Goal: Transaction & Acquisition: Book appointment/travel/reservation

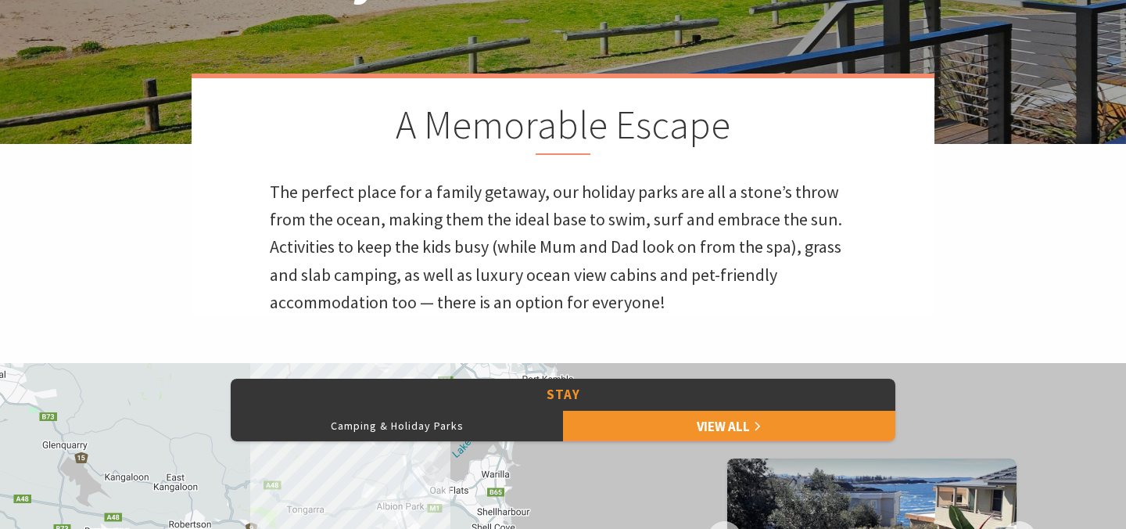
scroll to position [778, 0]
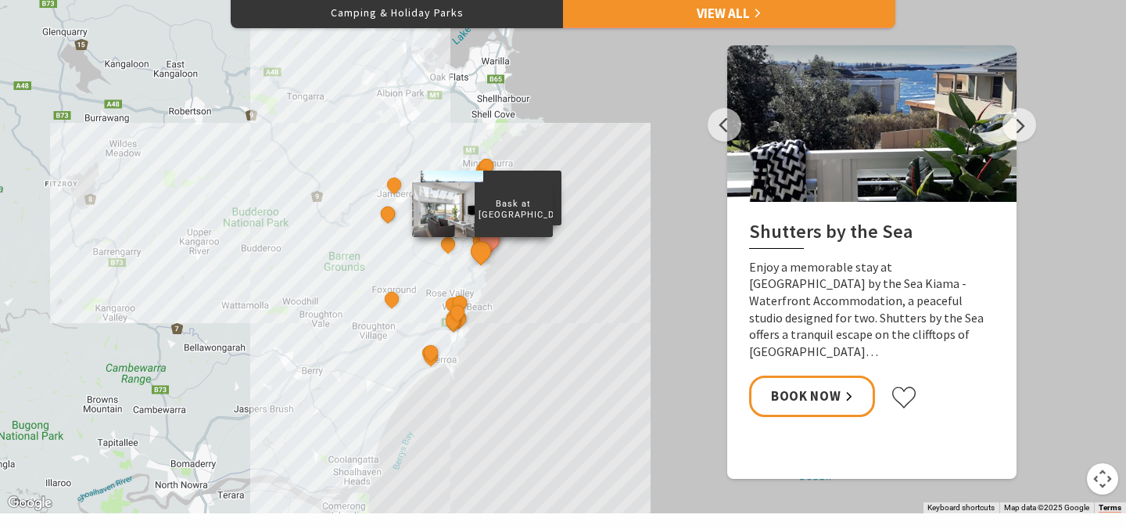
click at [481, 241] on button "See detail about Bask at Loves Bay" at bounding box center [481, 250] width 29 height 29
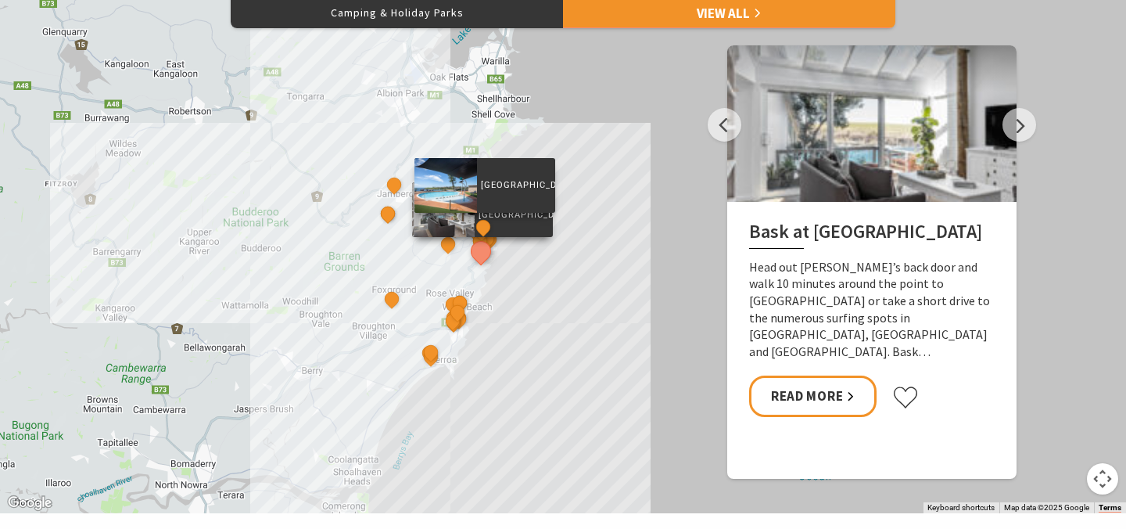
click at [475, 235] on div "[GEOGRAPHIC_DATA]" at bounding box center [484, 227] width 23 height 23
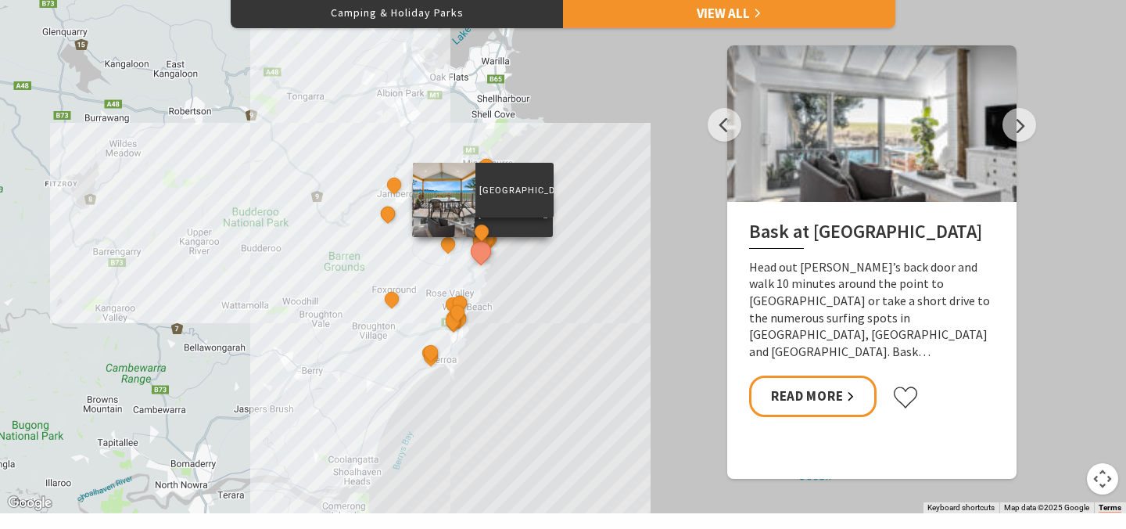
click at [476, 240] on div "[GEOGRAPHIC_DATA]" at bounding box center [483, 232] width 23 height 23
click at [487, 236] on div "Bikini Surf Beach Kiama" at bounding box center [483, 226] width 23 height 23
click at [483, 233] on button "See detail about Bikini Surf Beach Kiama" at bounding box center [481, 225] width 29 height 29
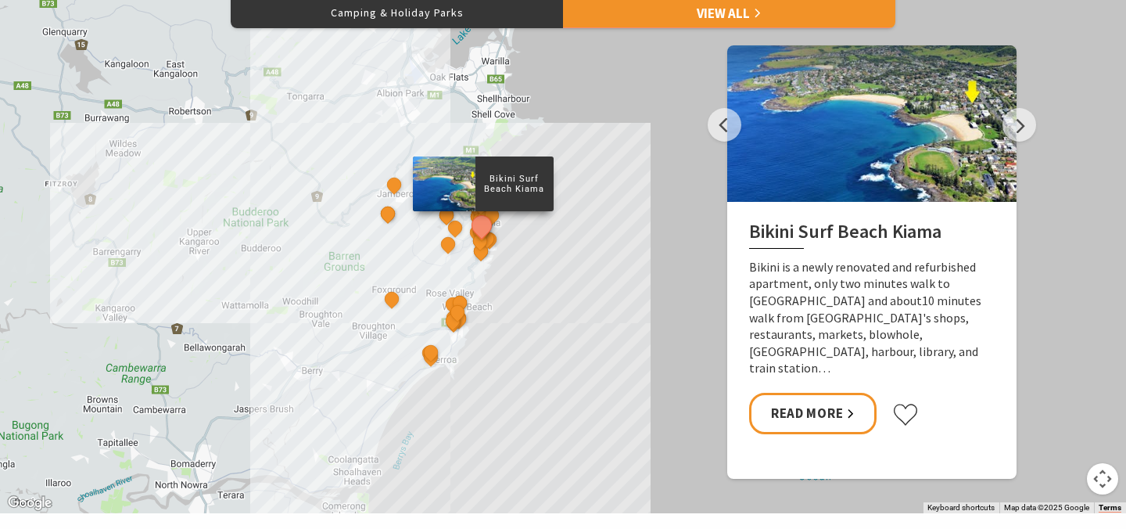
click at [531, 258] on div "Shutters by the Sea The Sebel Kiama Seaside Escape 1 Kiama Coast Holiday Parks …" at bounding box center [563, 231] width 1126 height 563
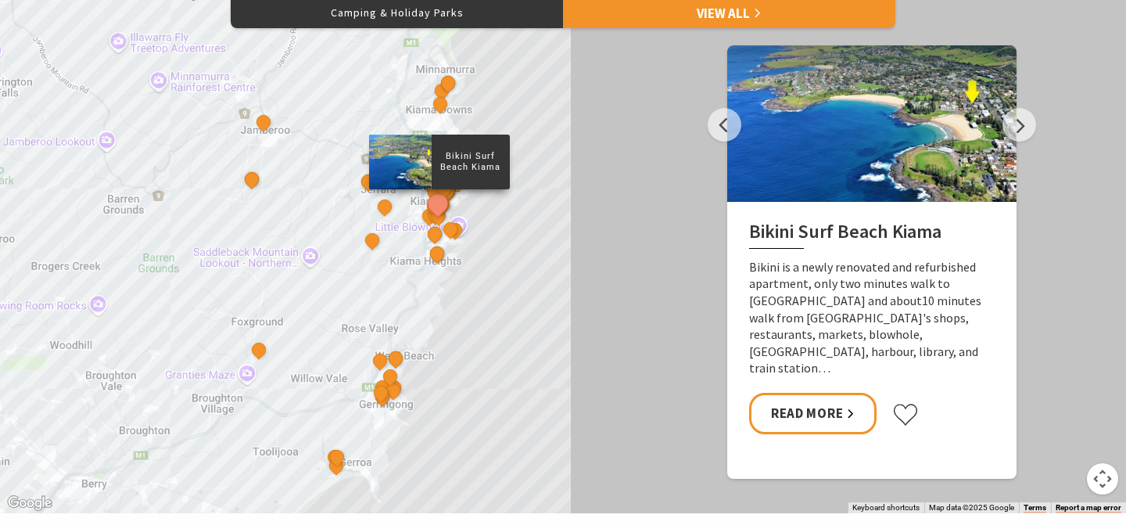
click at [475, 238] on div "Shutters by the Sea The Sebel Kiama Seaside Escape 1 Kiama Coast Holiday Parks …" at bounding box center [563, 231] width 1126 height 563
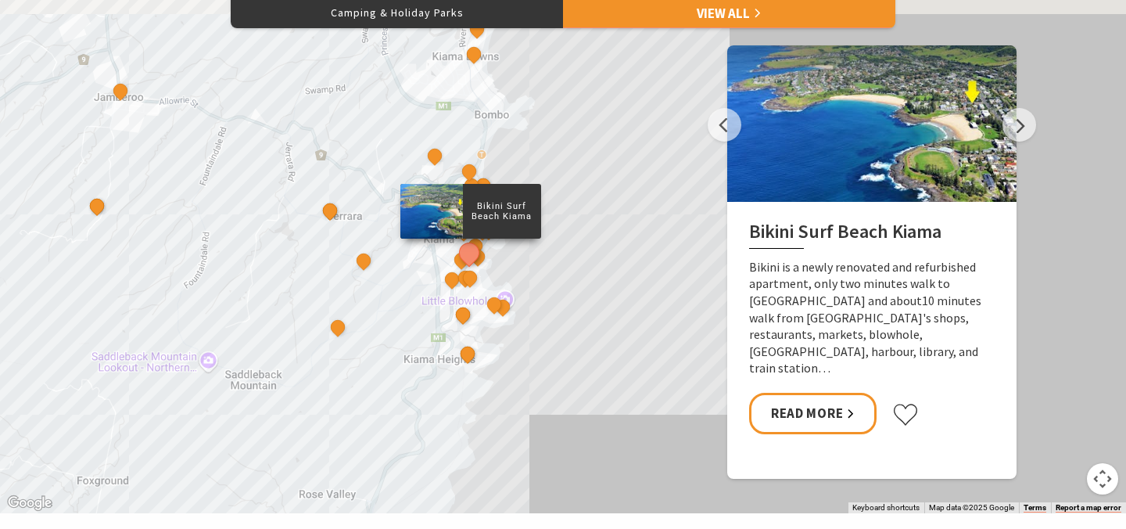
drag, startPoint x: 479, startPoint y: 209, endPoint x: 548, endPoint y: 290, distance: 106.6
click at [548, 290] on div "Shutters by the Sea The Sebel Kiama Seaside Escape 1 Kiama Coast Holiday Parks …" at bounding box center [563, 231] width 1126 height 563
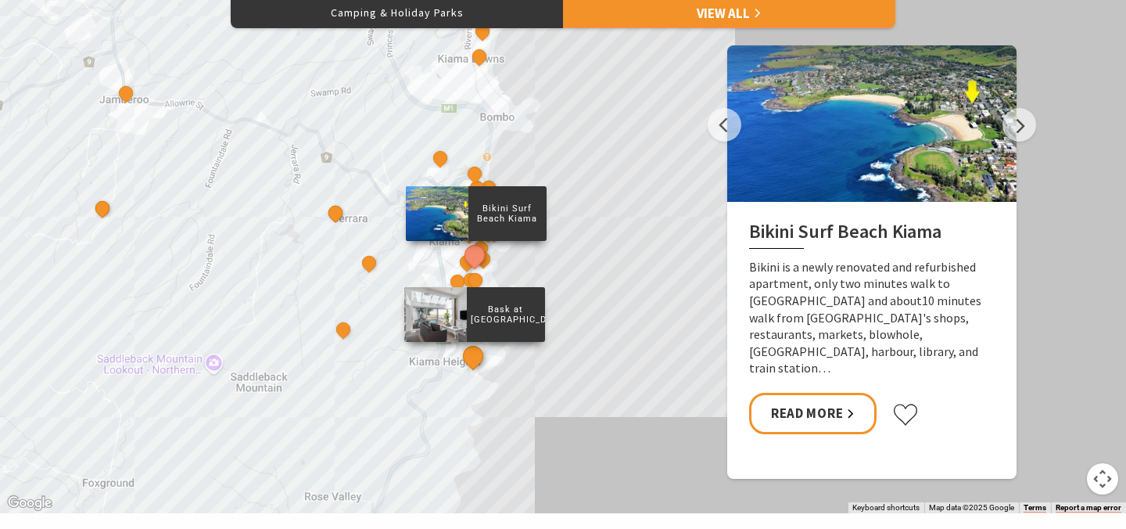
click at [469, 357] on button "See detail about Bask at Loves Bay" at bounding box center [472, 356] width 29 height 29
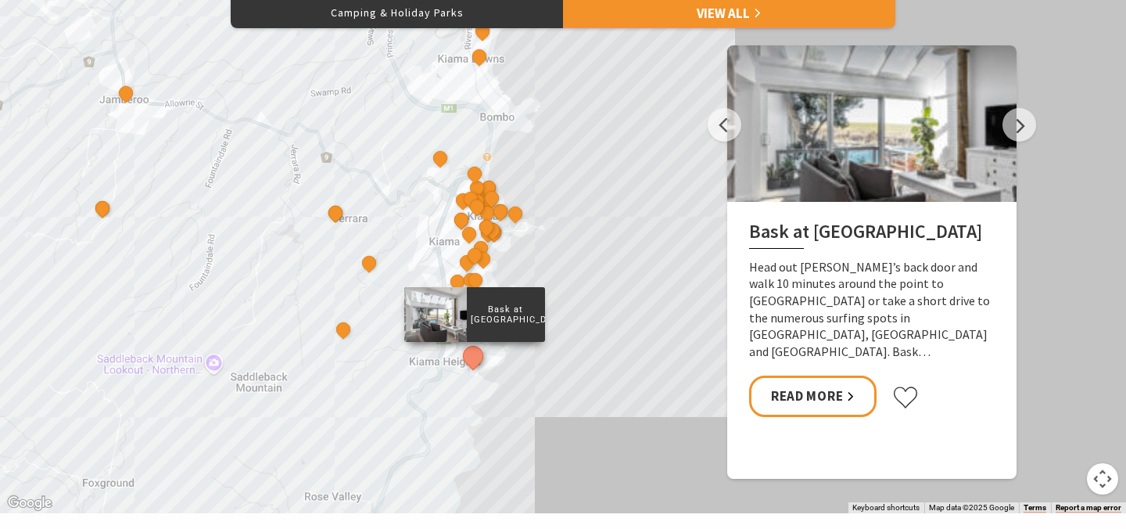
click at [548, 345] on div "Shutters by the Sea The Sebel Kiama Seaside Escape 1 Kiama Coast Holiday Parks …" at bounding box center [563, 231] width 1126 height 563
click at [388, 332] on div "Shutters by the Sea The Sebel Kiama Seaside Escape 1 Kiama Coast Holiday Parks …" at bounding box center [563, 231] width 1126 height 563
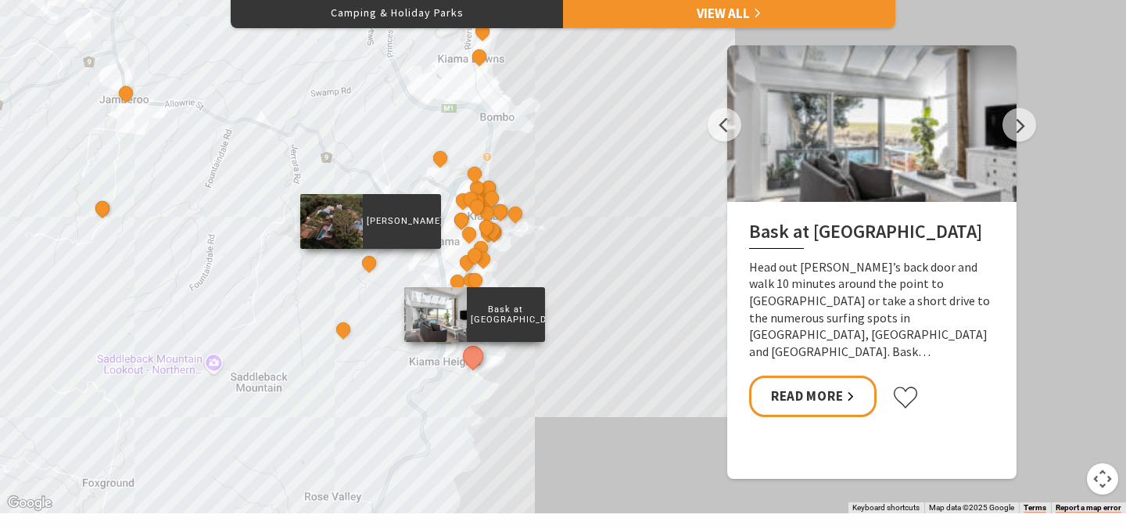
click at [363, 271] on div "[PERSON_NAME]" at bounding box center [370, 264] width 23 height 23
click at [366, 264] on button "See detail about Greyleigh Kiama" at bounding box center [368, 262] width 29 height 29
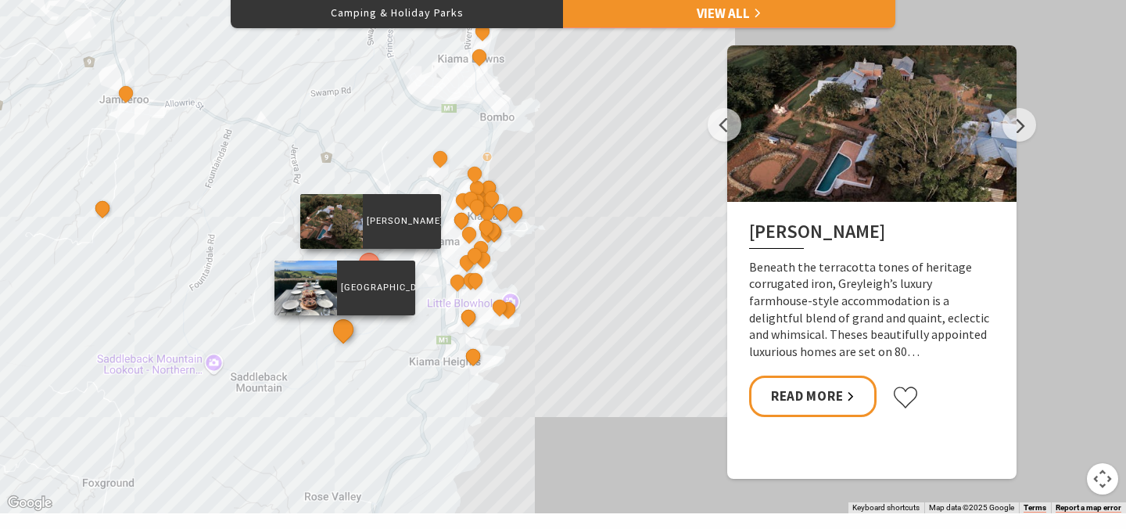
click at [344, 330] on button "See detail about Saddleback Grove" at bounding box center [343, 329] width 29 height 29
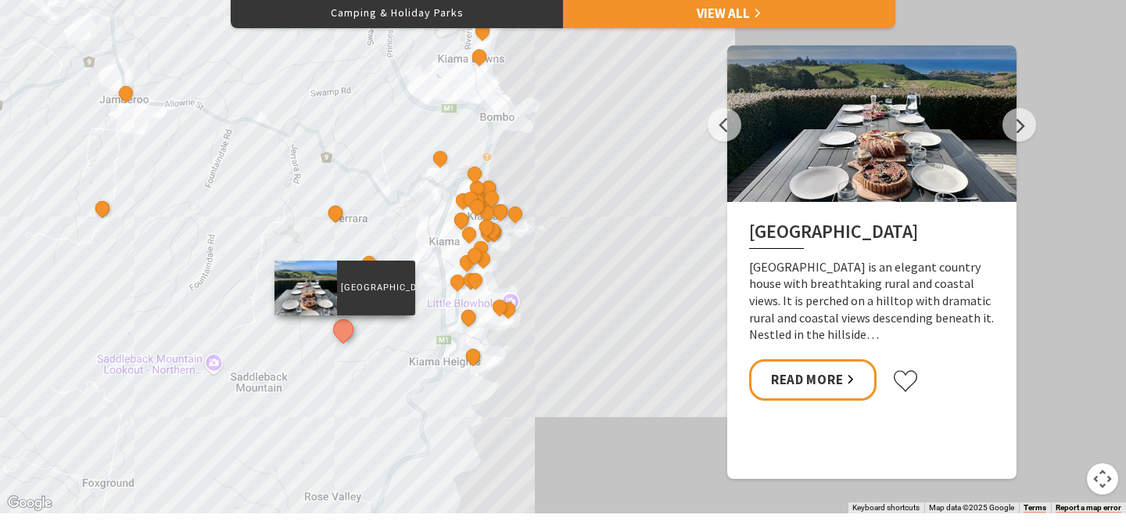
click at [364, 226] on div "Shutters by the Sea The Sebel Kiama Seaside Escape 1 Kiama Coast Holiday Parks …" at bounding box center [563, 231] width 1126 height 563
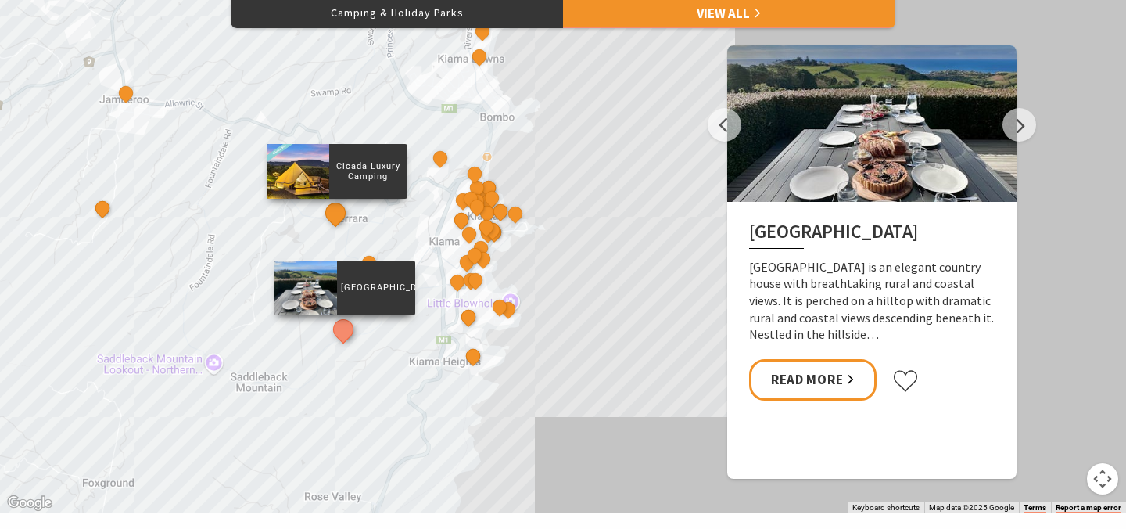
click at [334, 215] on button "See detail about Cicada Luxury Camping" at bounding box center [335, 212] width 29 height 29
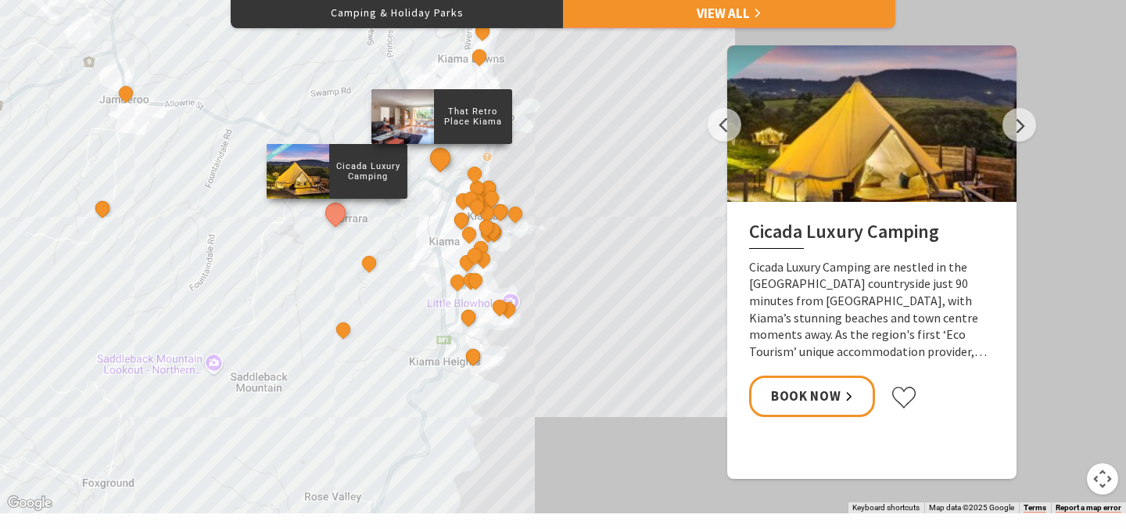
click at [436, 161] on button "See detail about That Retro Place Kiama" at bounding box center [440, 157] width 29 height 29
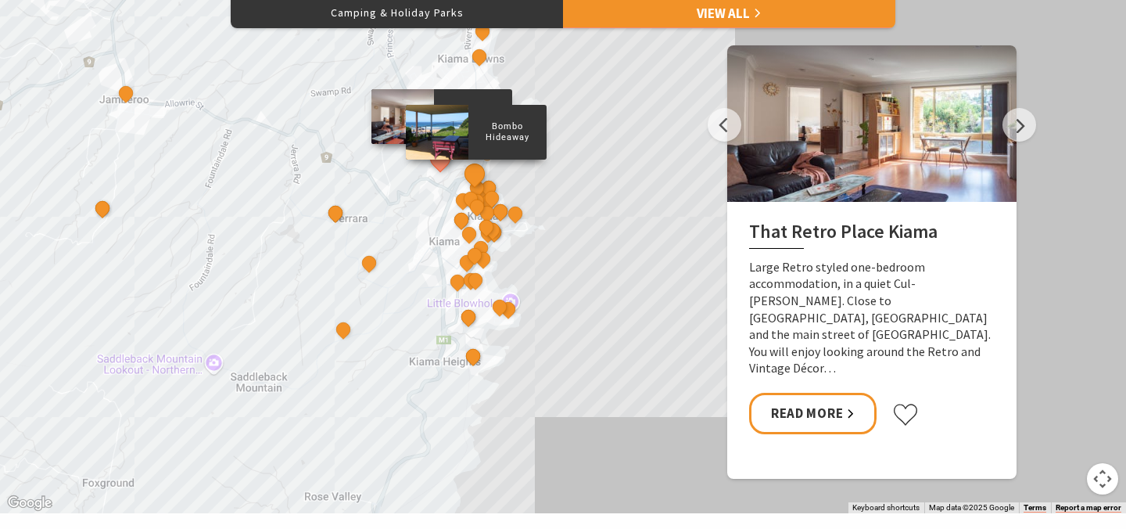
click at [477, 175] on button "See detail about Bombo Hideaway" at bounding box center [474, 173] width 29 height 29
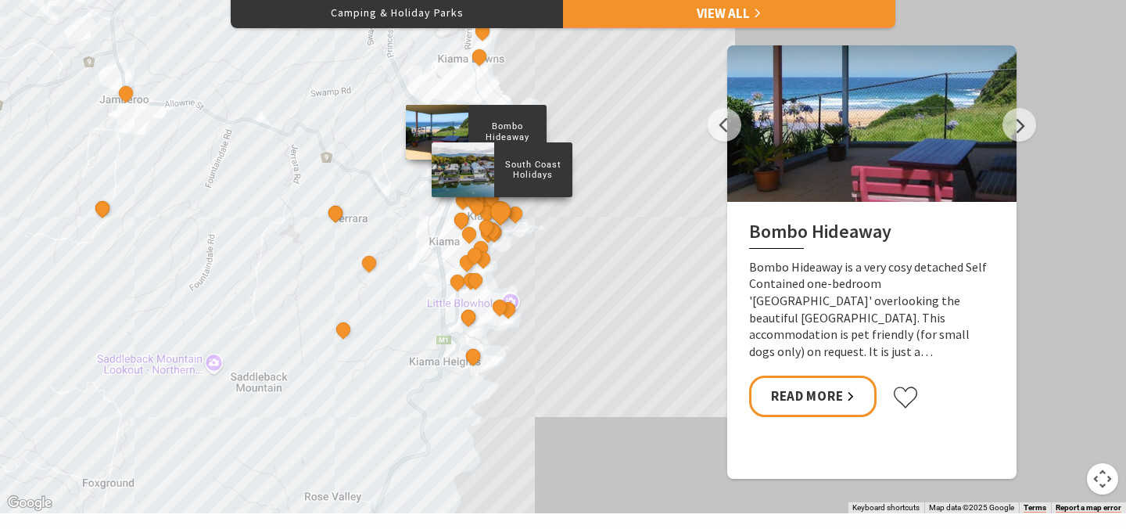
click at [494, 218] on button "See detail about South Coast Holidays" at bounding box center [500, 211] width 29 height 29
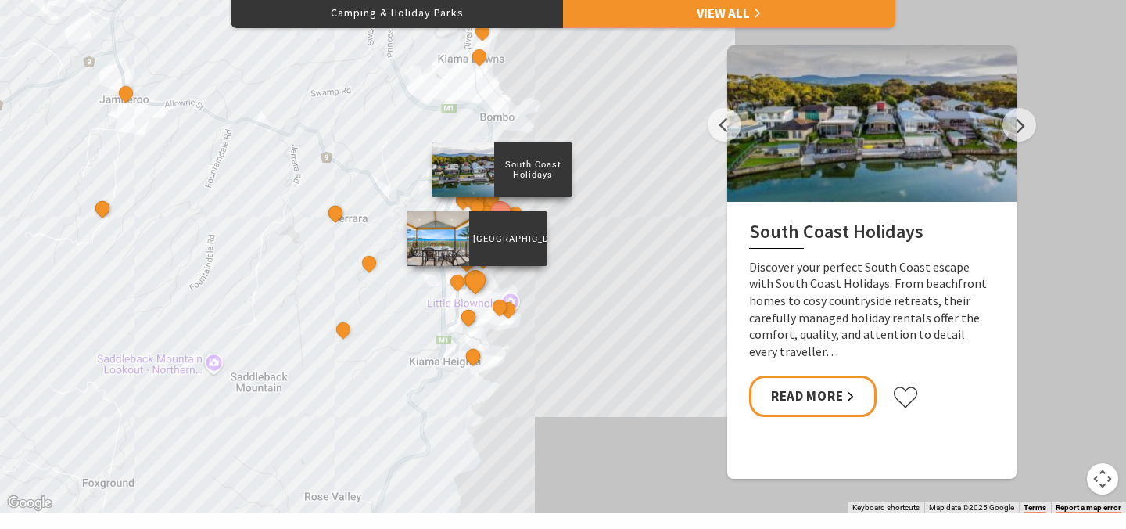
click at [472, 279] on button "See detail about Kendalls Beach Holiday Park" at bounding box center [476, 280] width 29 height 29
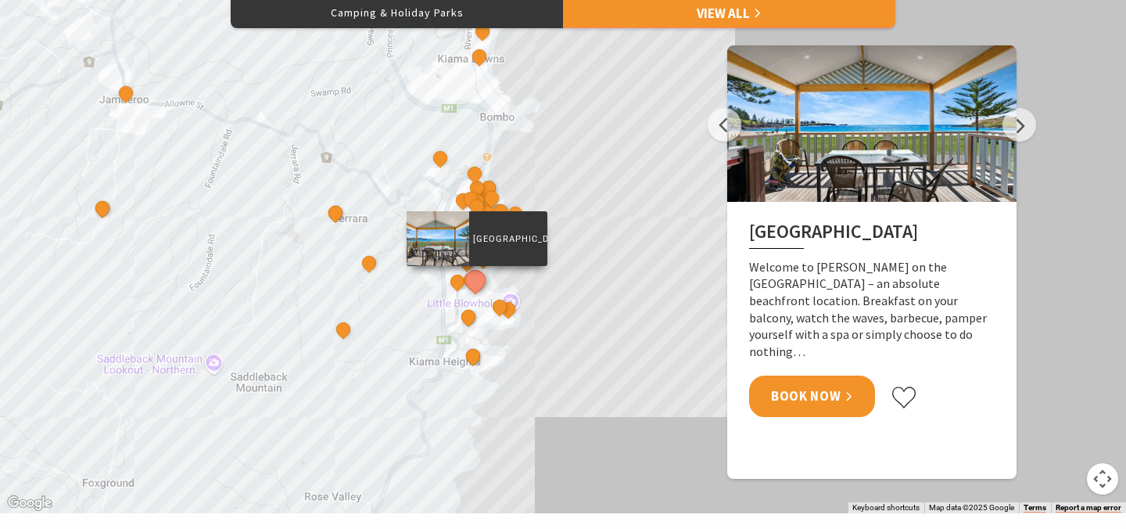
click at [807, 375] on link "Book Now" at bounding box center [812, 395] width 126 height 41
click at [541, 354] on div "Shutters by the Sea The Sebel Kiama Seaside Escape 1 Kiama Coast Holiday Parks …" at bounding box center [563, 231] width 1126 height 563
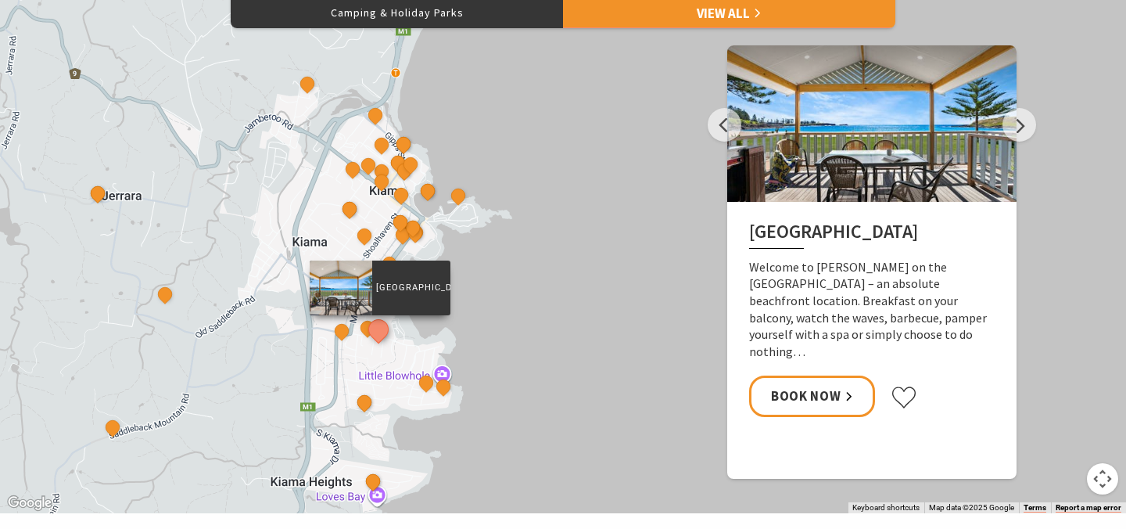
click at [443, 244] on div "Shutters by the Sea The Sebel Kiama Seaside Escape 1 Kiama Coast Holiday Parks …" at bounding box center [563, 231] width 1126 height 563
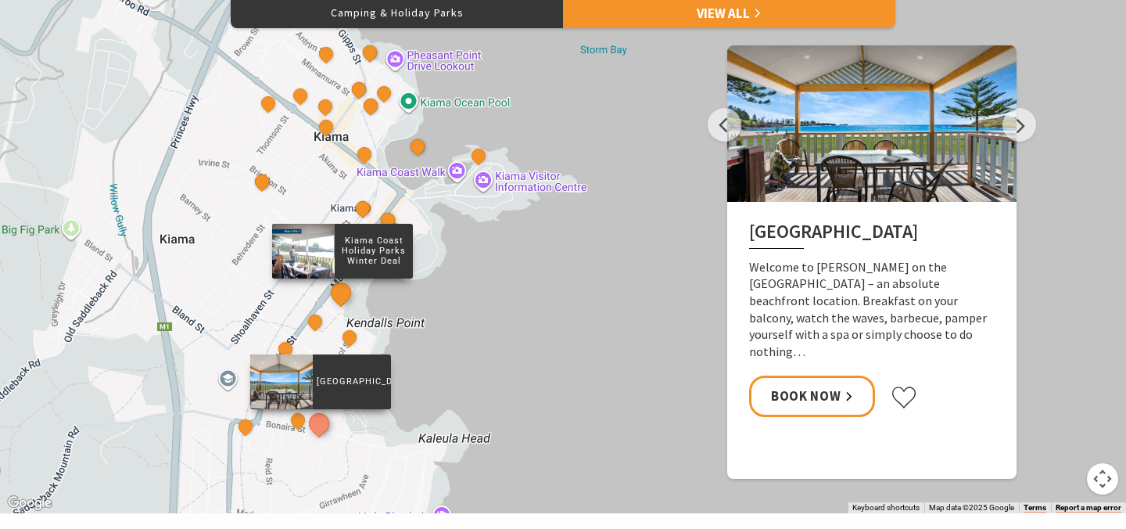
click at [337, 299] on button "See detail about Kiama Coast Holiday Parks Winter Deal" at bounding box center [341, 292] width 29 height 29
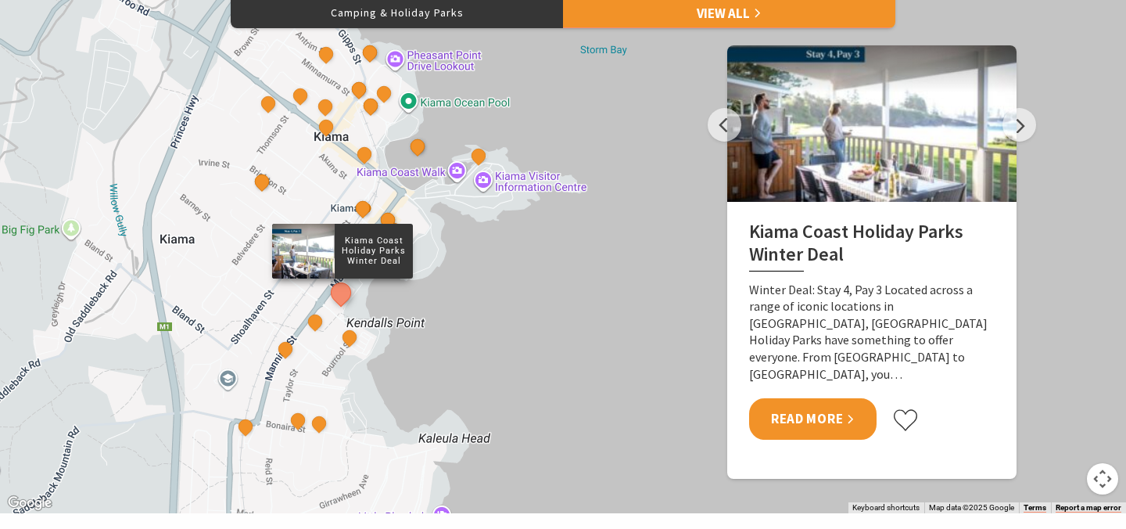
click at [807, 415] on link "Read More" at bounding box center [813, 418] width 128 height 41
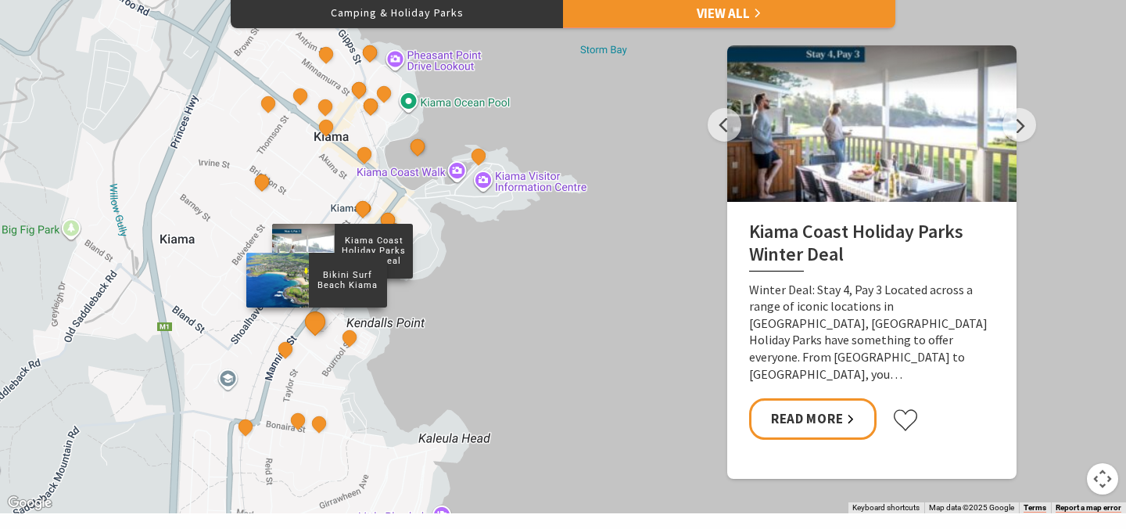
click at [313, 329] on button "See detail about Bikini Surf Beach Kiama" at bounding box center [314, 321] width 29 height 29
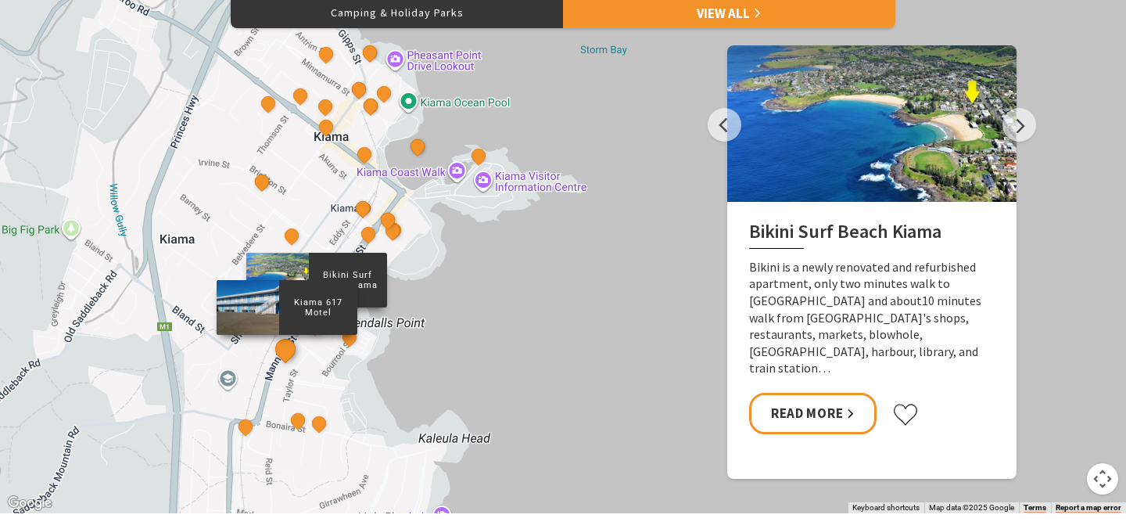
click at [283, 353] on button "See detail about Kiama 617 Motel" at bounding box center [285, 349] width 29 height 29
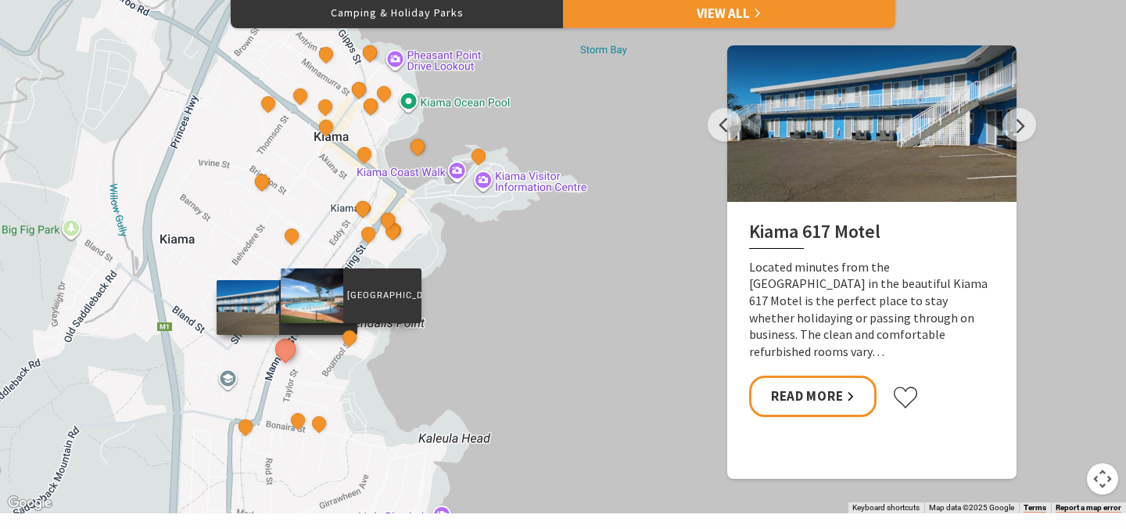
click at [354, 350] on div "[GEOGRAPHIC_DATA]" at bounding box center [350, 338] width 23 height 23
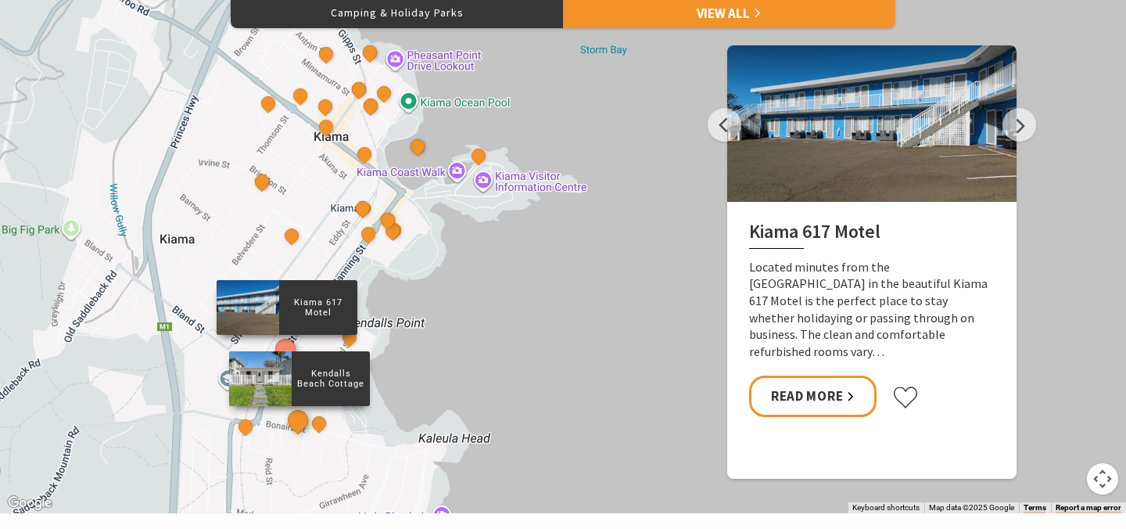
click at [299, 419] on button "See detail about Kendalls Beach Cottage" at bounding box center [298, 420] width 29 height 29
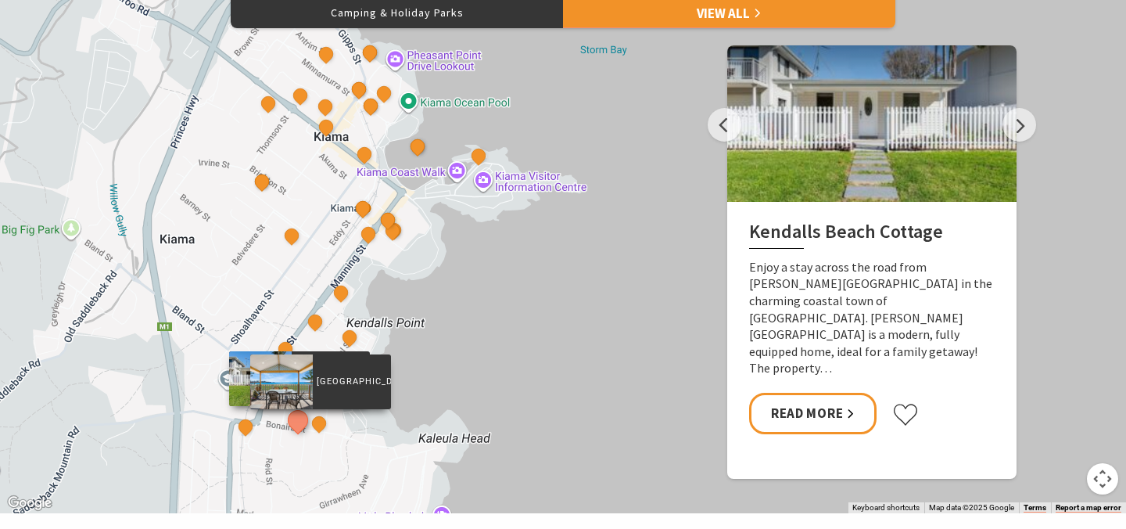
click at [329, 425] on div "[GEOGRAPHIC_DATA]" at bounding box center [320, 424] width 23 height 23
click at [321, 427] on button "See detail about Kendalls Beach Holiday Park" at bounding box center [319, 422] width 29 height 29
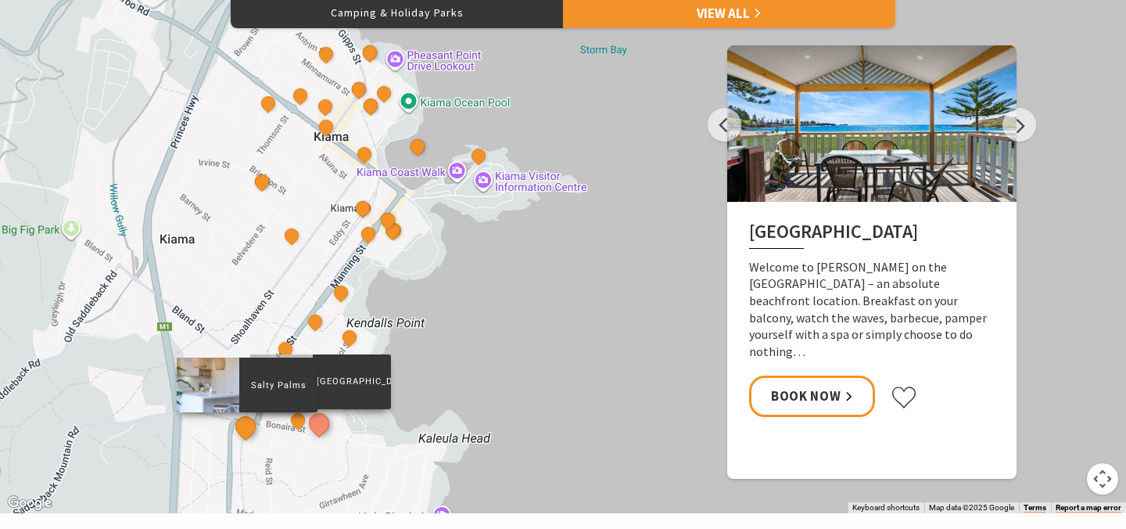
click at [250, 426] on button "See detail about Salty Palms" at bounding box center [246, 426] width 29 height 29
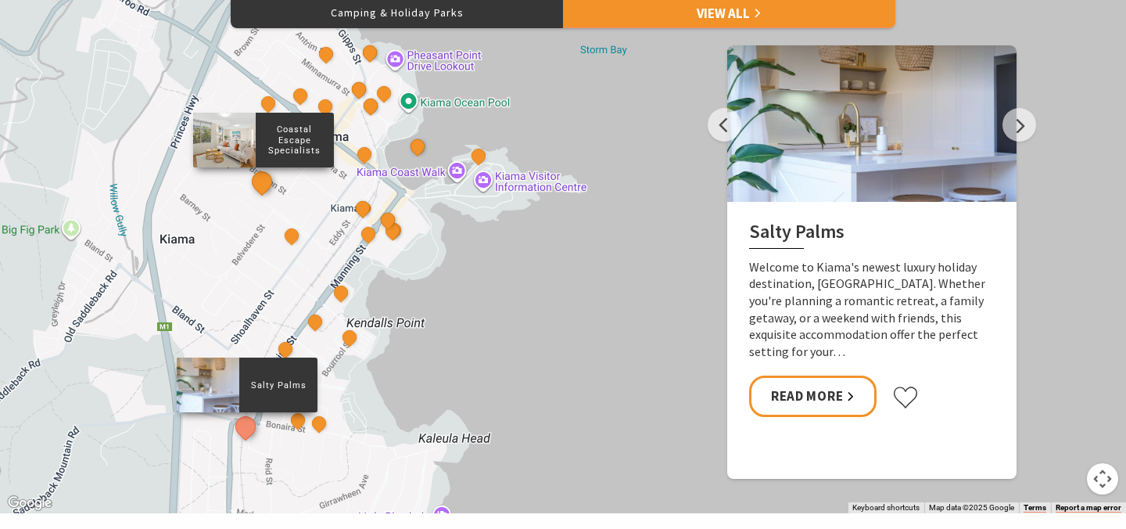
click at [267, 185] on button "See detail about Coastal Escape Specialists" at bounding box center [262, 181] width 29 height 29
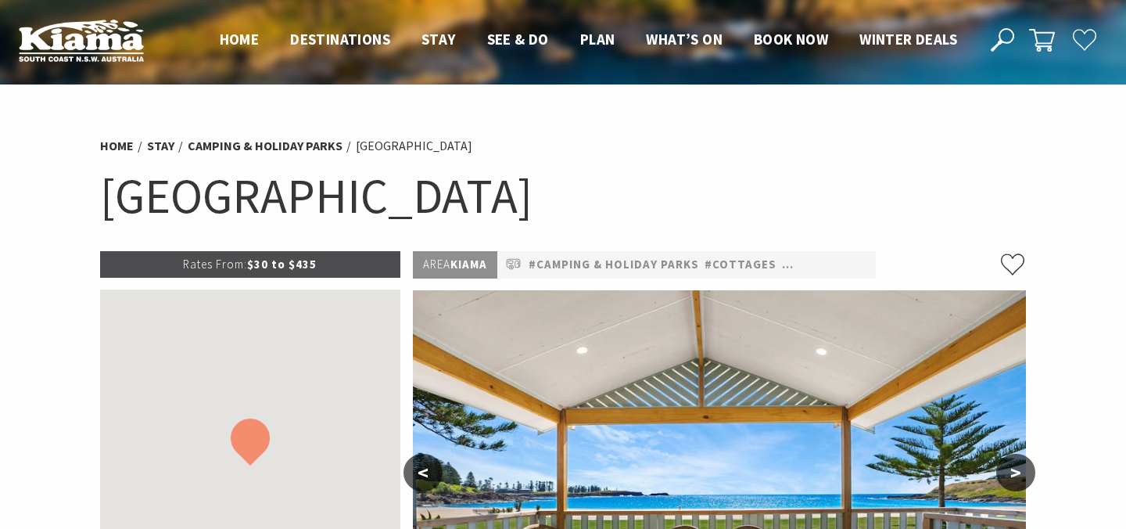
select select "3"
select select "2"
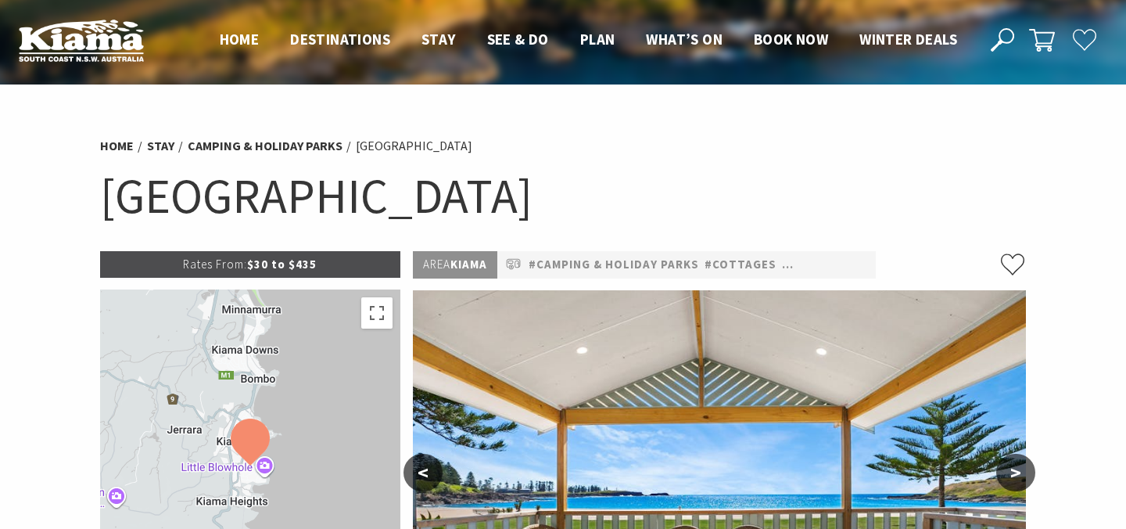
drag, startPoint x: 703, startPoint y: 195, endPoint x: 78, endPoint y: 194, distance: 625.0
copy h1 "[GEOGRAPHIC_DATA]"
select select "3"
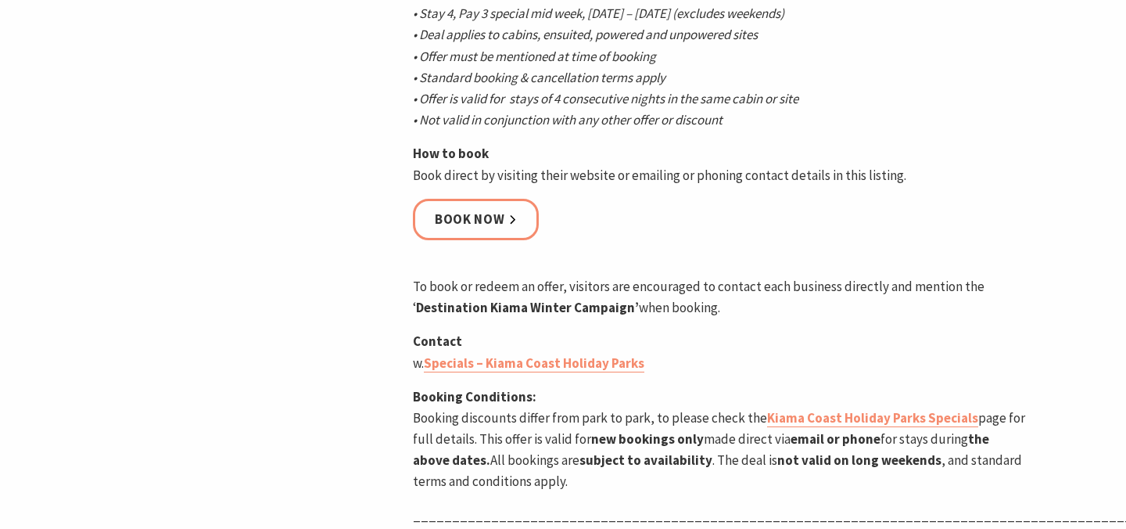
scroll to position [894, 0]
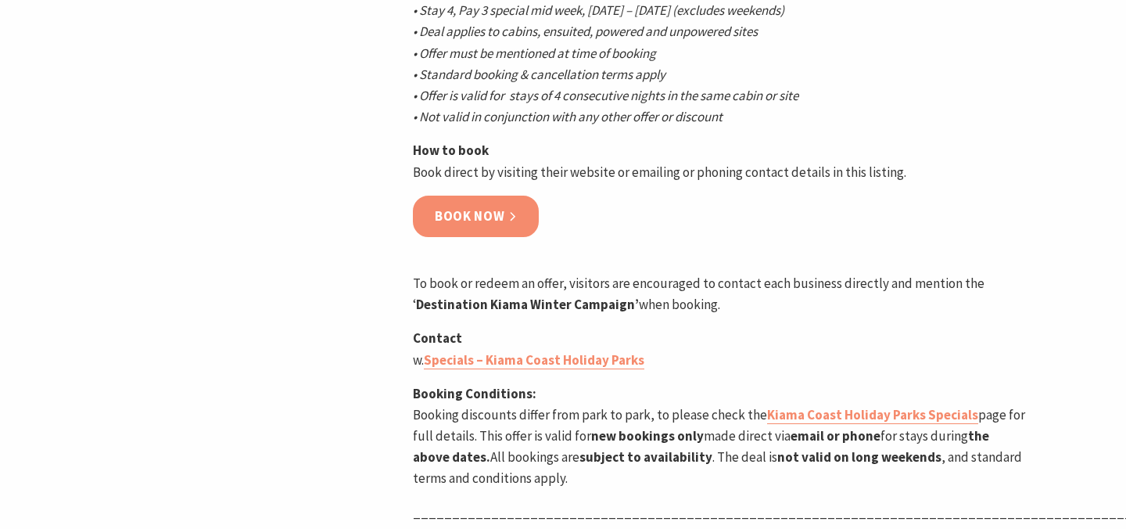
click at [501, 196] on link "Book now" at bounding box center [476, 216] width 126 height 41
